Goal: Find specific page/section: Find specific page/section

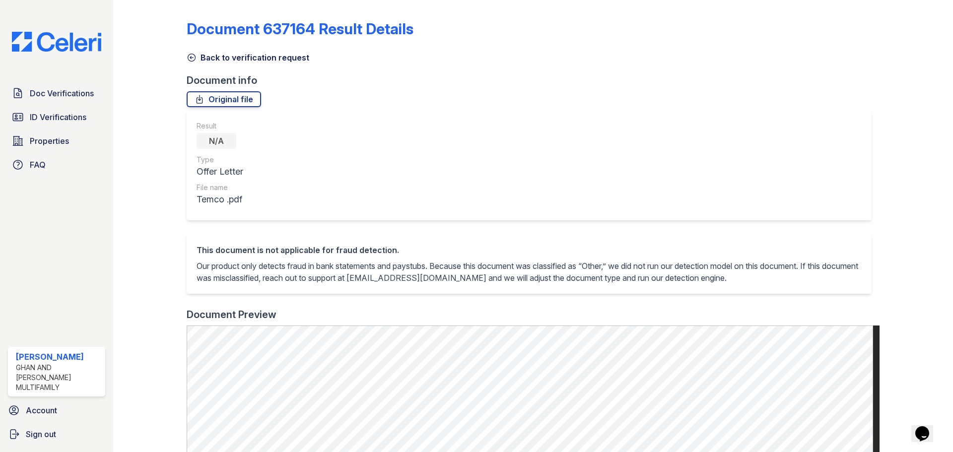
scroll to position [359, 0]
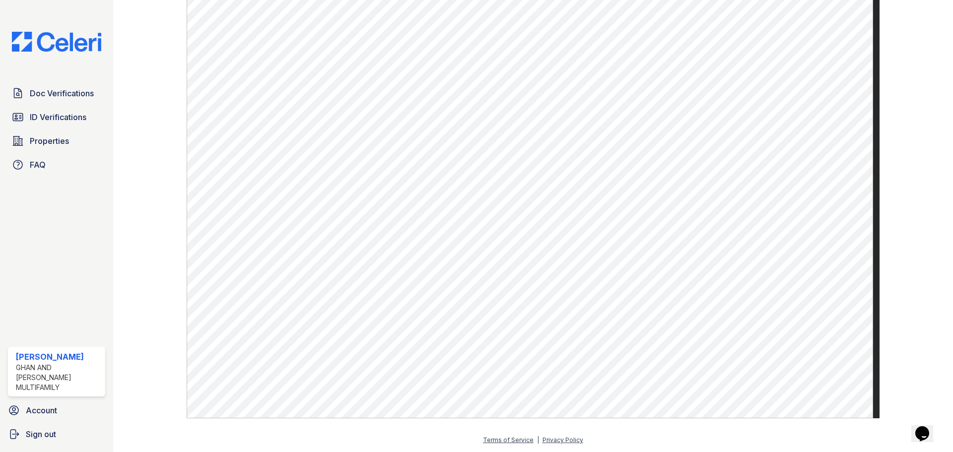
click at [134, 145] on div at bounding box center [158, 32] width 58 height 774
click at [152, 160] on div at bounding box center [158, 32] width 58 height 774
click at [80, 92] on span "Doc Verifications" at bounding box center [62, 93] width 64 height 12
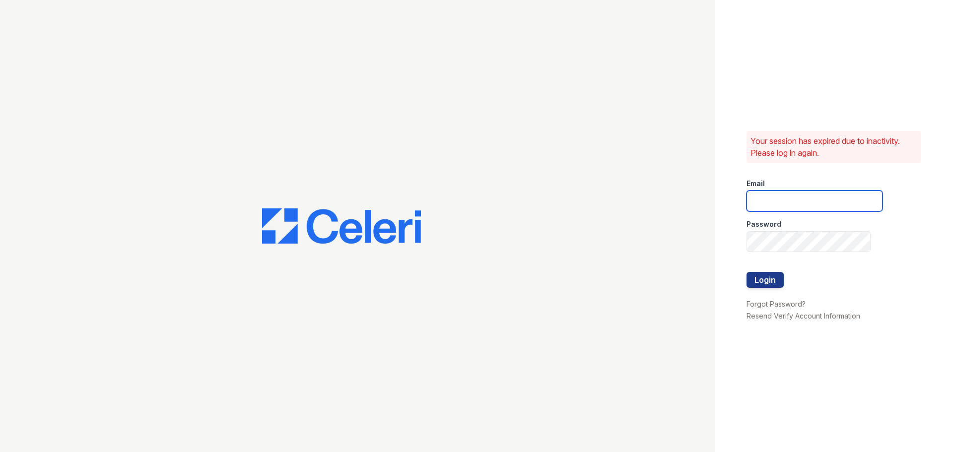
type input "33ninety.leasing2@ghancooper.com"
click at [763, 281] on button "Login" at bounding box center [764, 280] width 37 height 16
